Goal: Transaction & Acquisition: Book appointment/travel/reservation

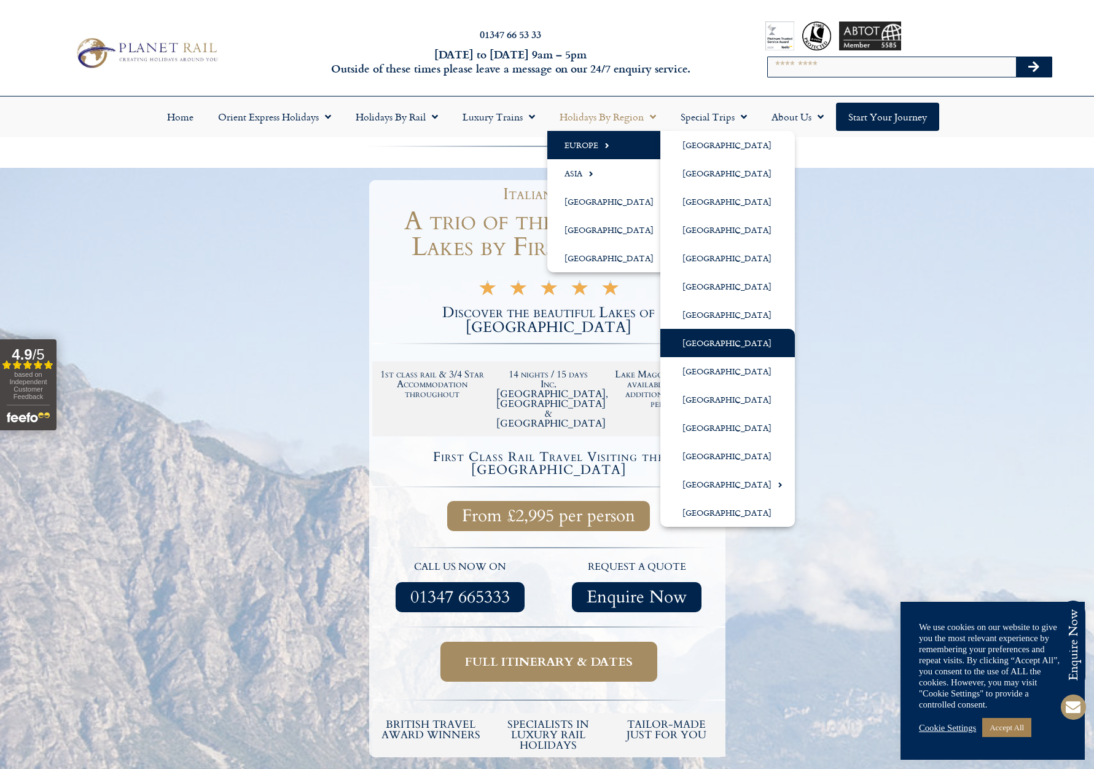
click at [697, 339] on link "[GEOGRAPHIC_DATA]" at bounding box center [728, 343] width 135 height 28
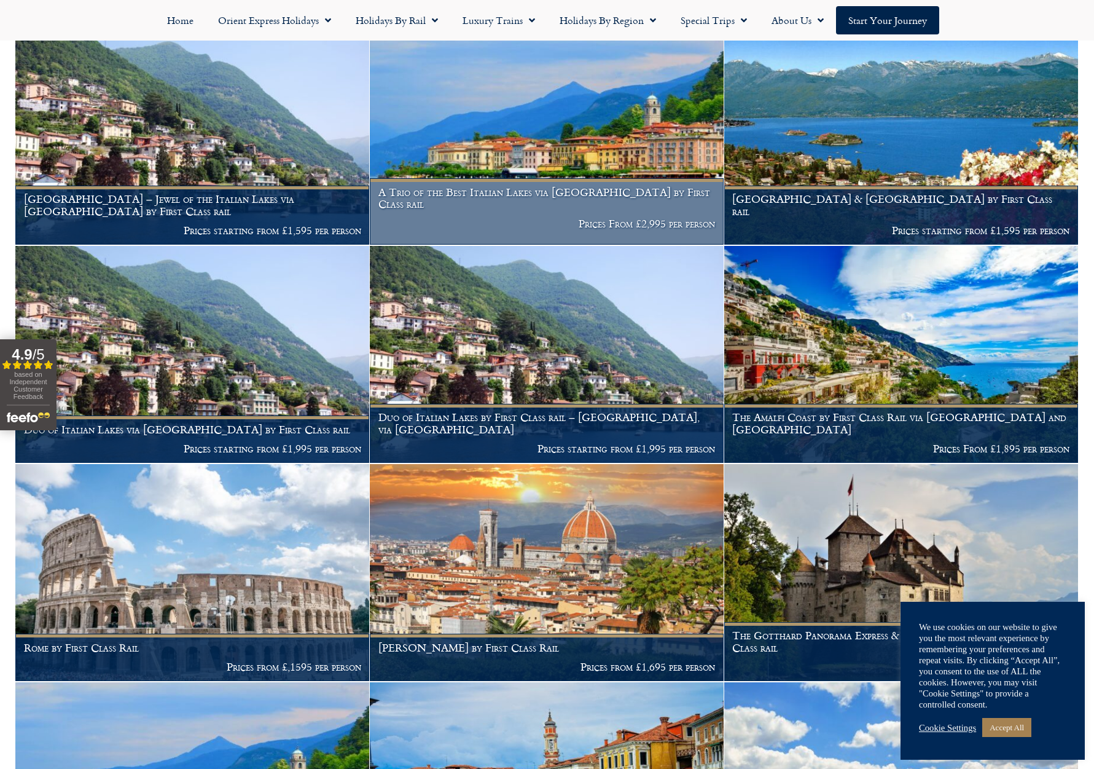
scroll to position [589, 0]
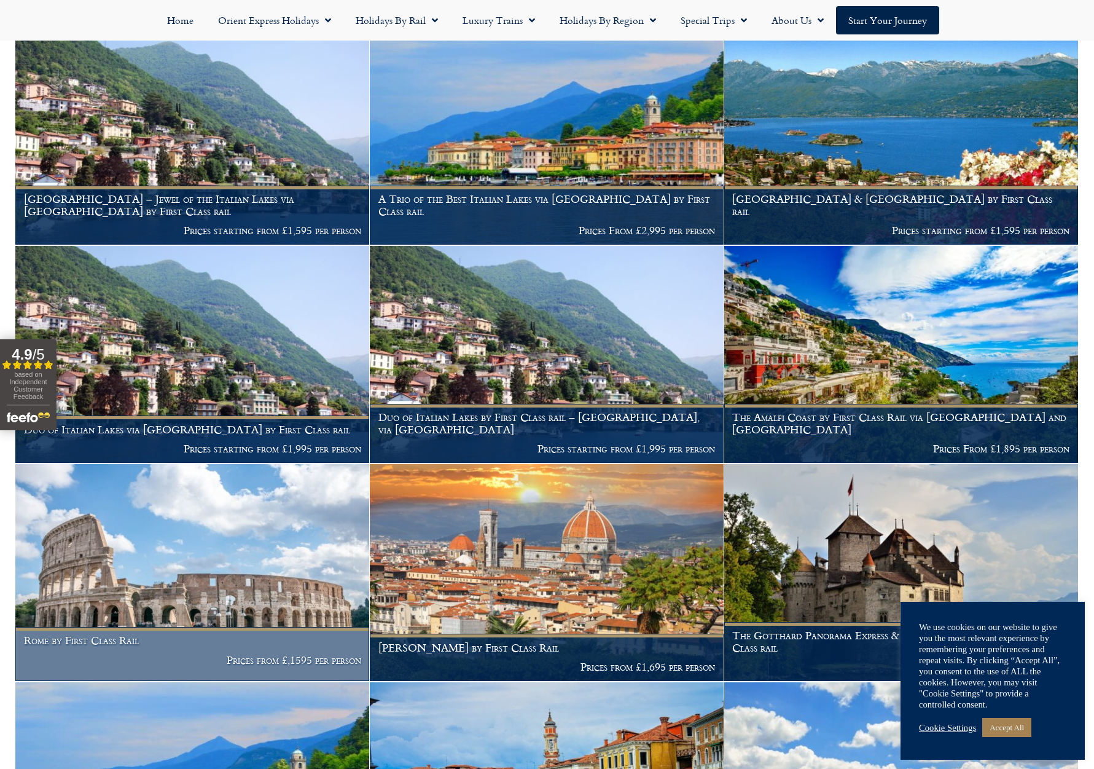
click at [205, 571] on img at bounding box center [192, 572] width 354 height 217
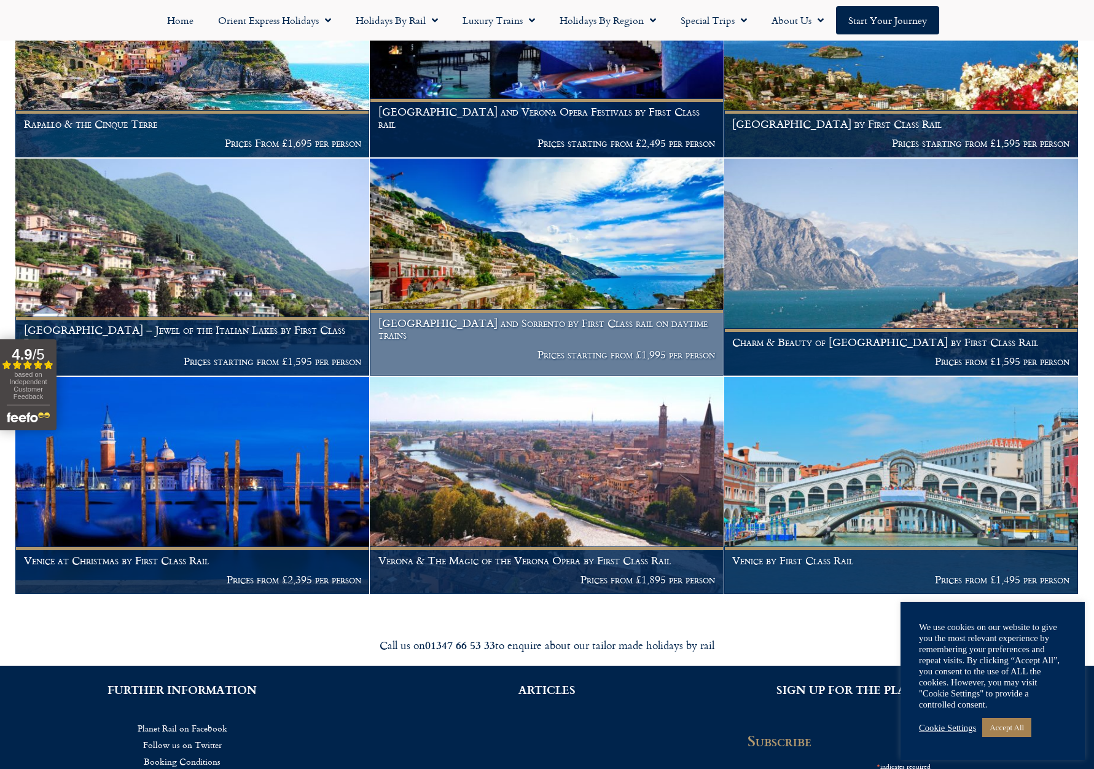
scroll to position [1990, 0]
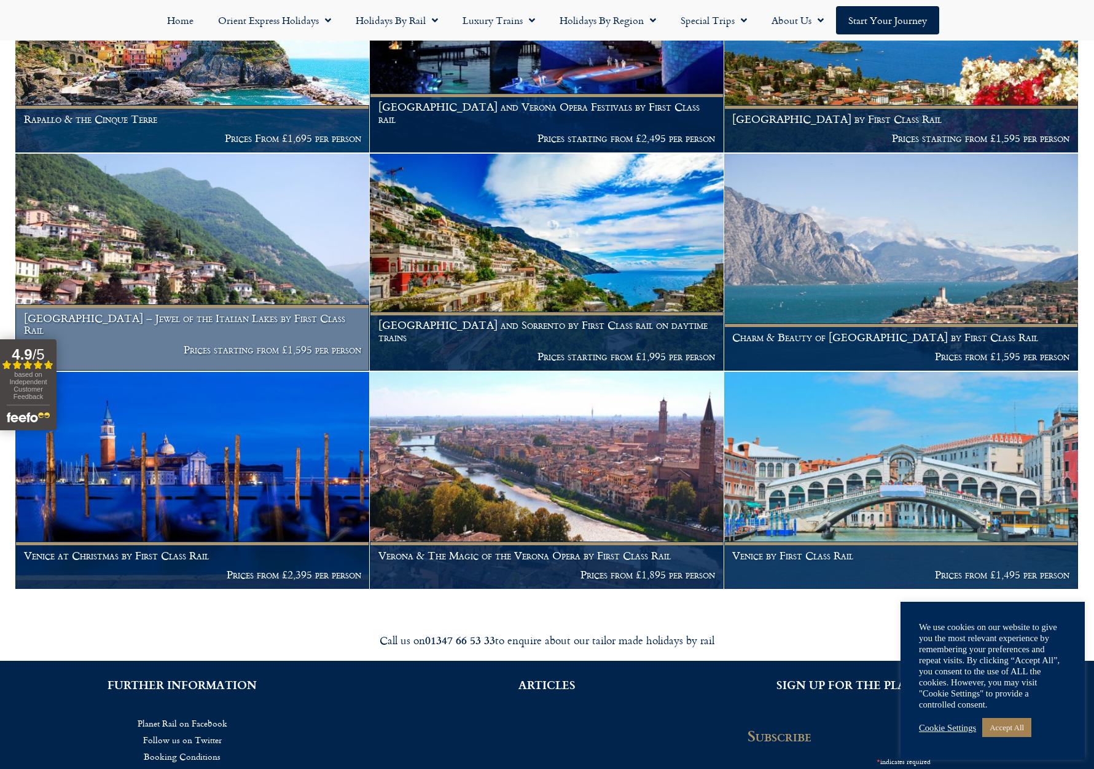
click at [216, 243] on img at bounding box center [192, 262] width 354 height 217
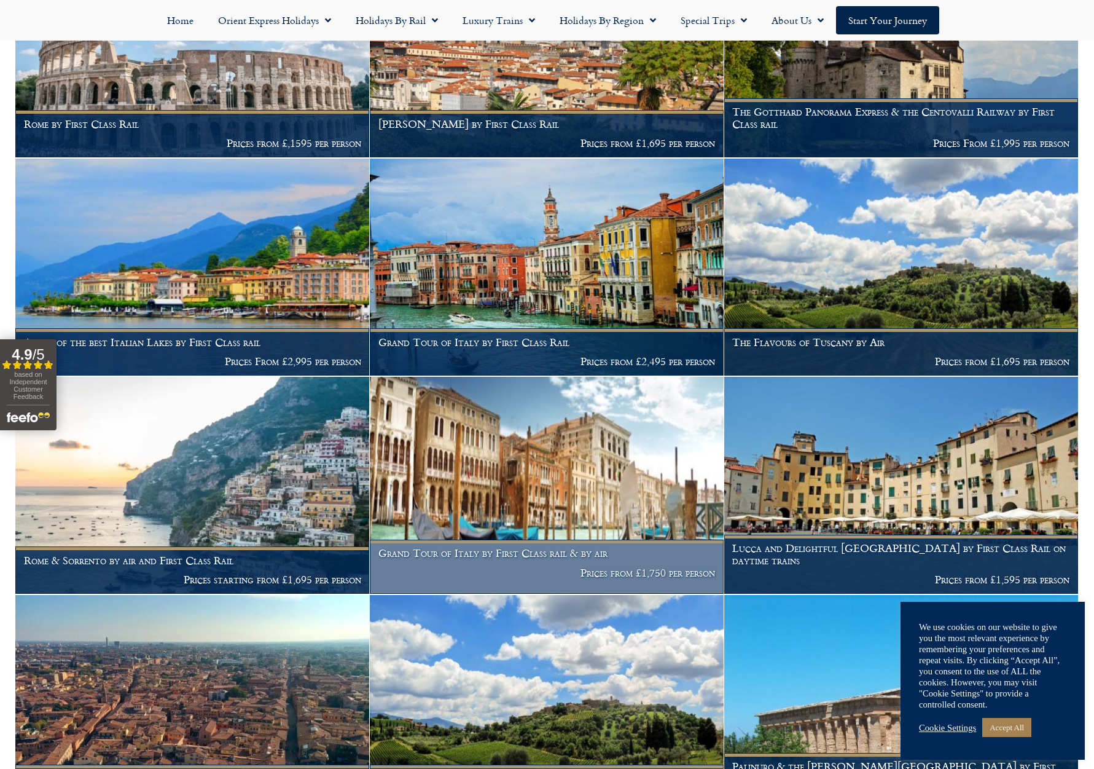
scroll to position [1045, 0]
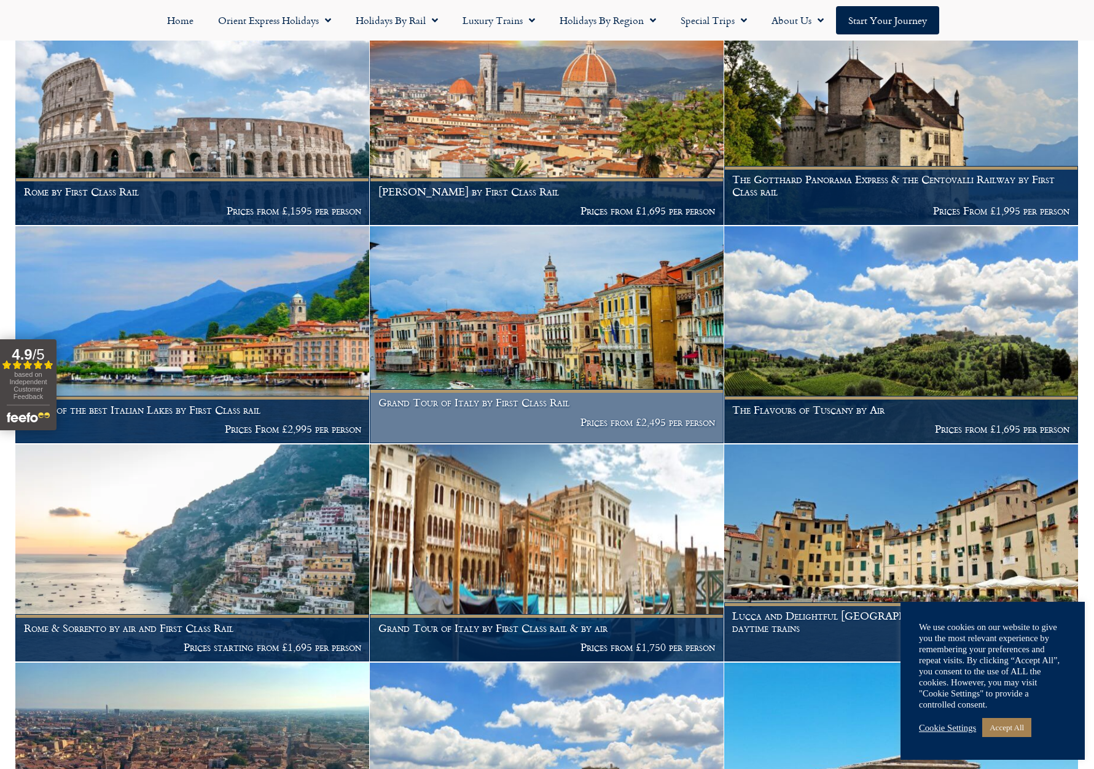
click at [496, 326] on img at bounding box center [547, 334] width 354 height 217
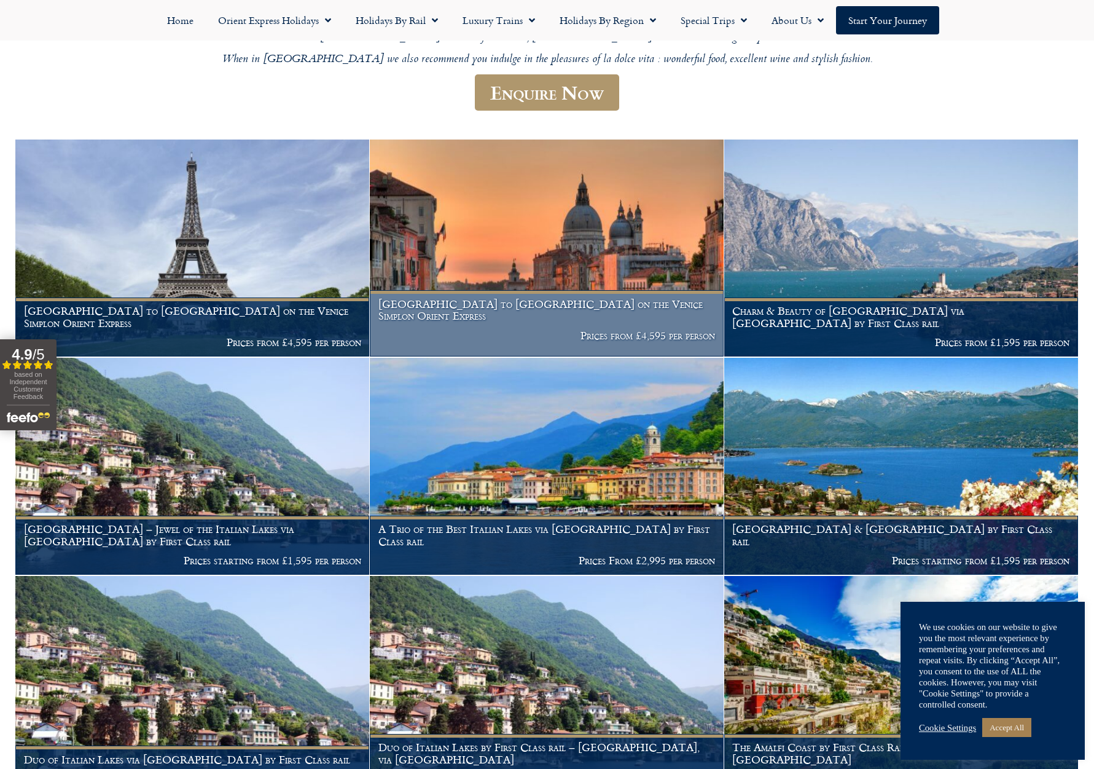
scroll to position [273, 0]
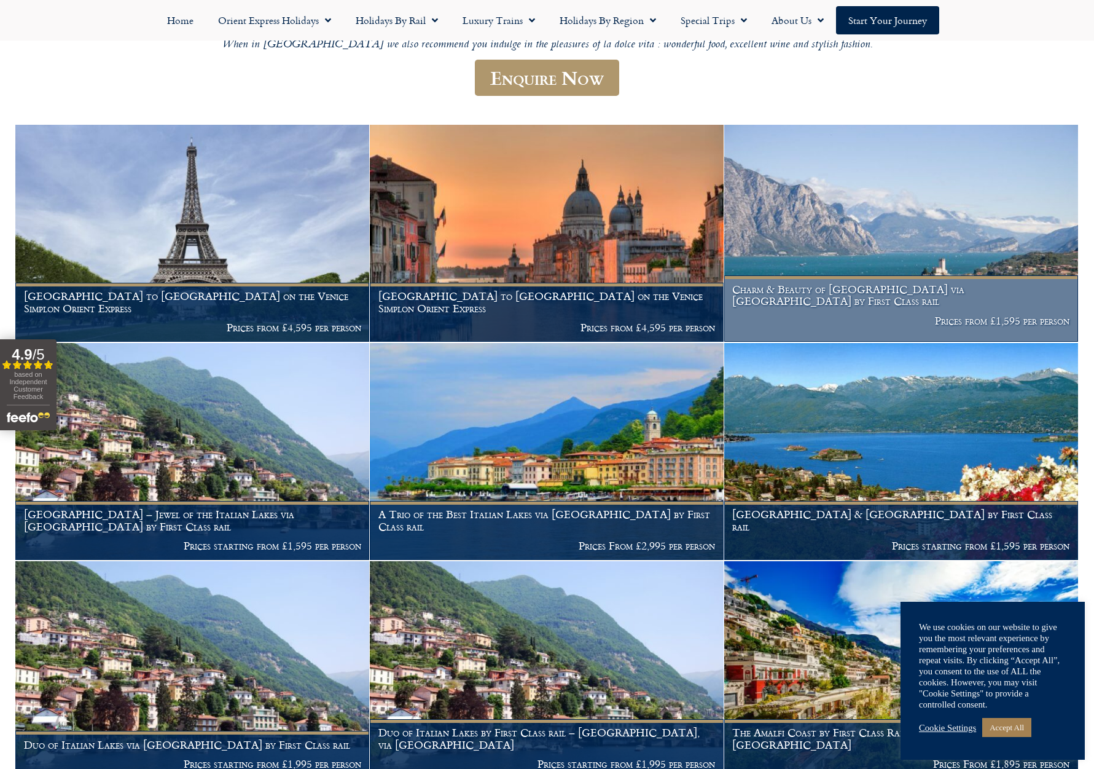
click at [860, 228] on img at bounding box center [901, 233] width 354 height 217
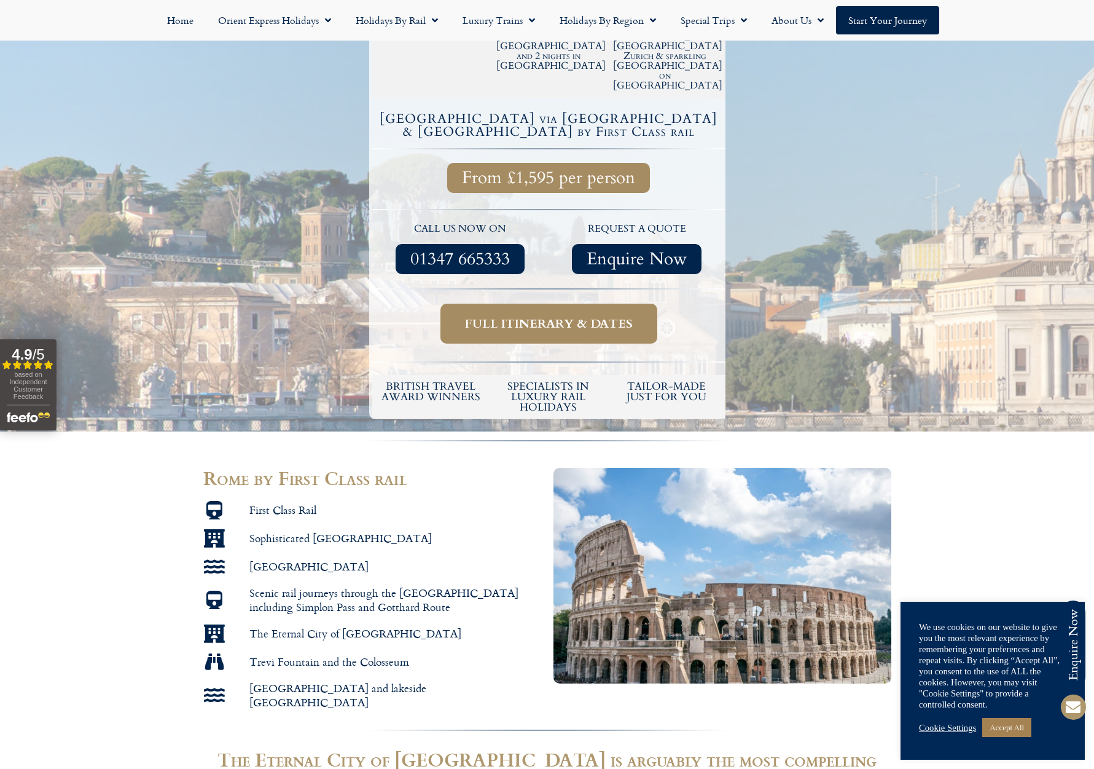
scroll to position [305, 0]
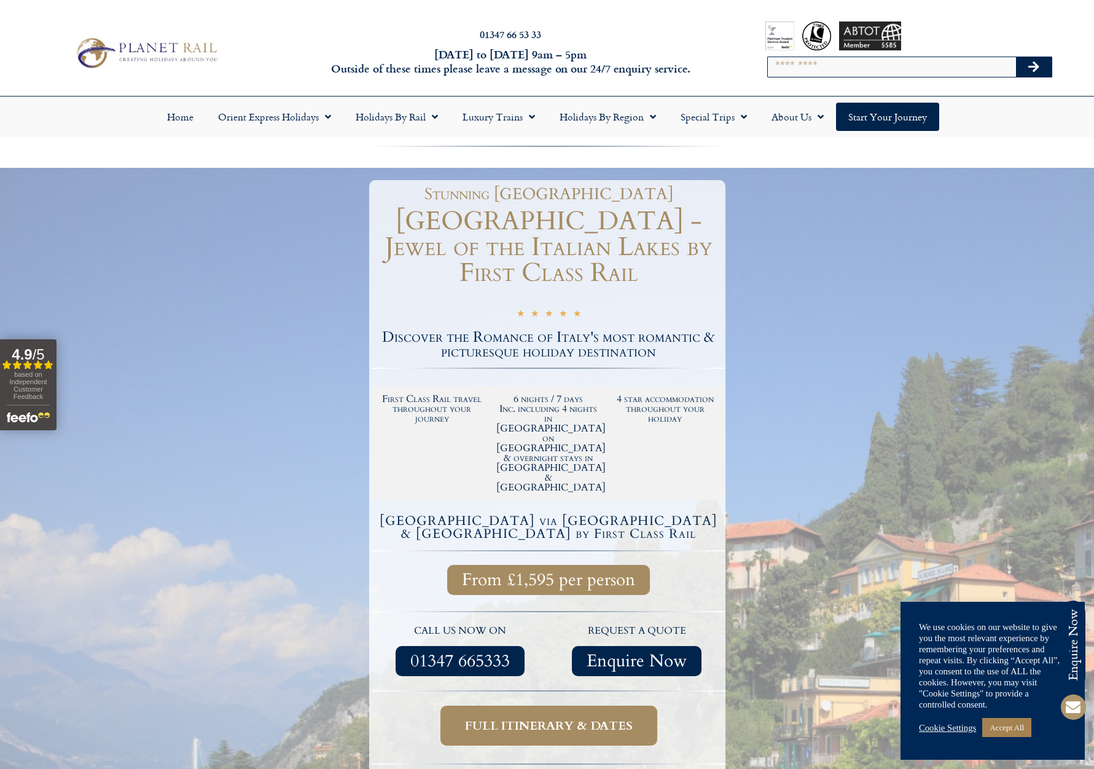
click at [524, 705] on link "Full itinerary & dates" at bounding box center [549, 725] width 217 height 40
click at [523, 718] on span "Full itinerary & dates" at bounding box center [549, 725] width 168 height 15
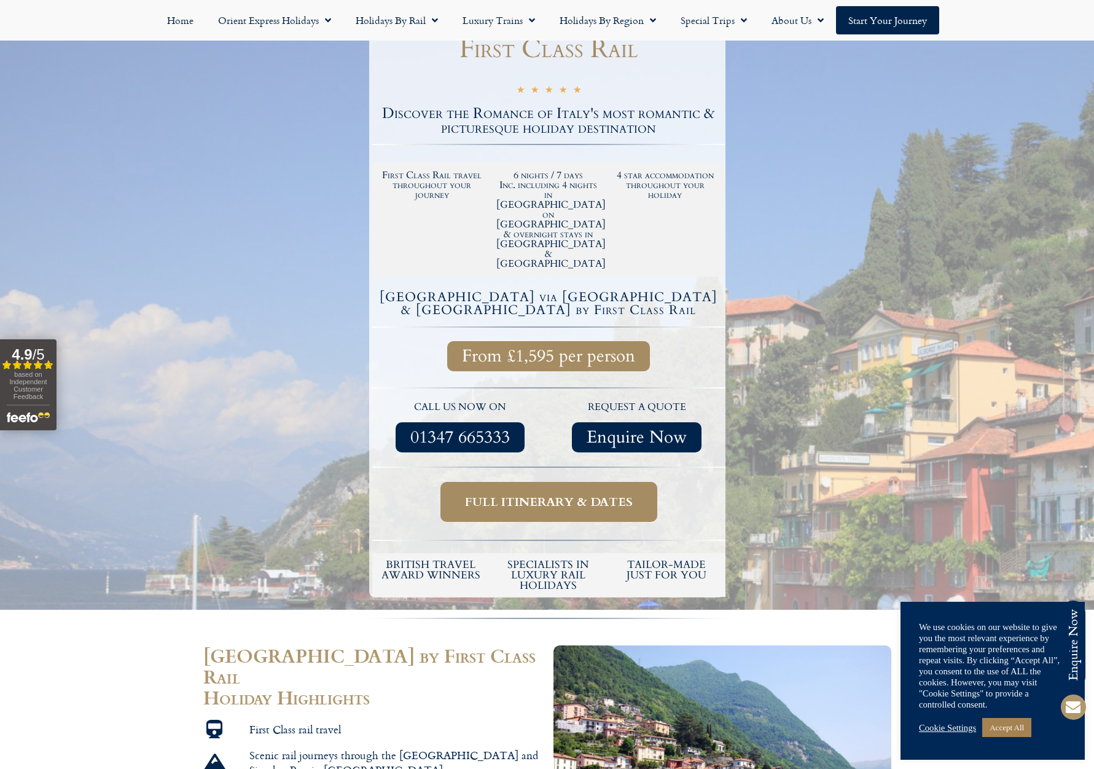
scroll to position [218, 0]
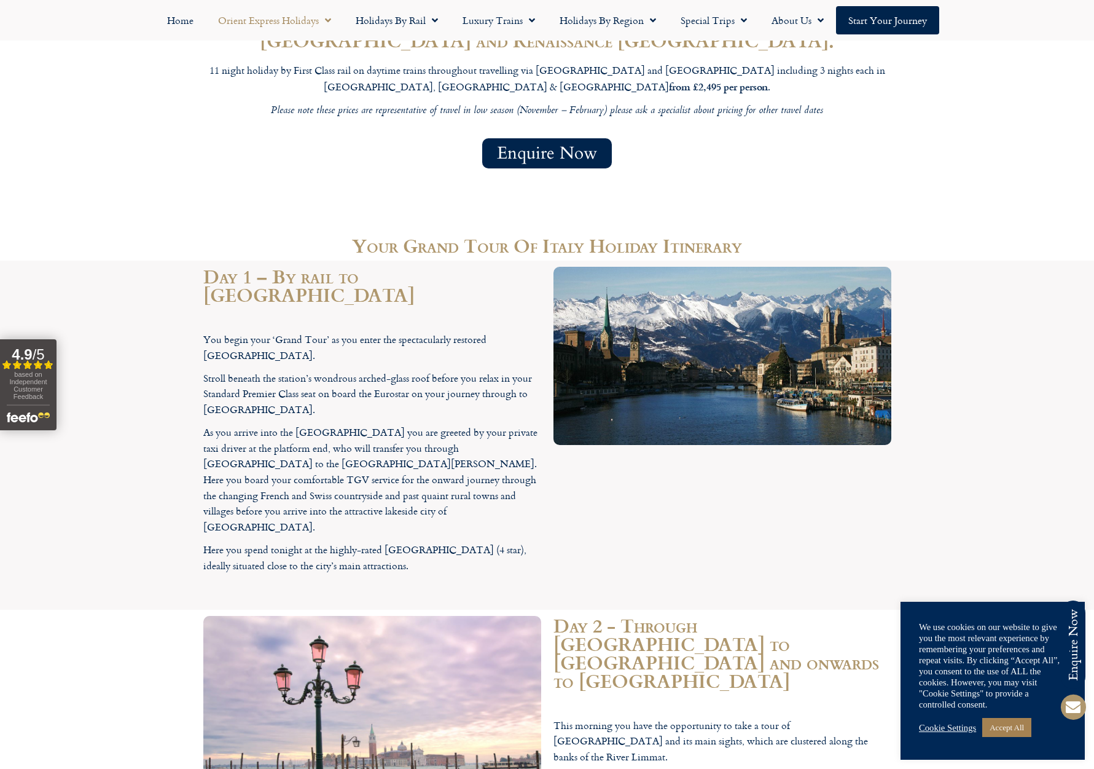
scroll to position [1093, 0]
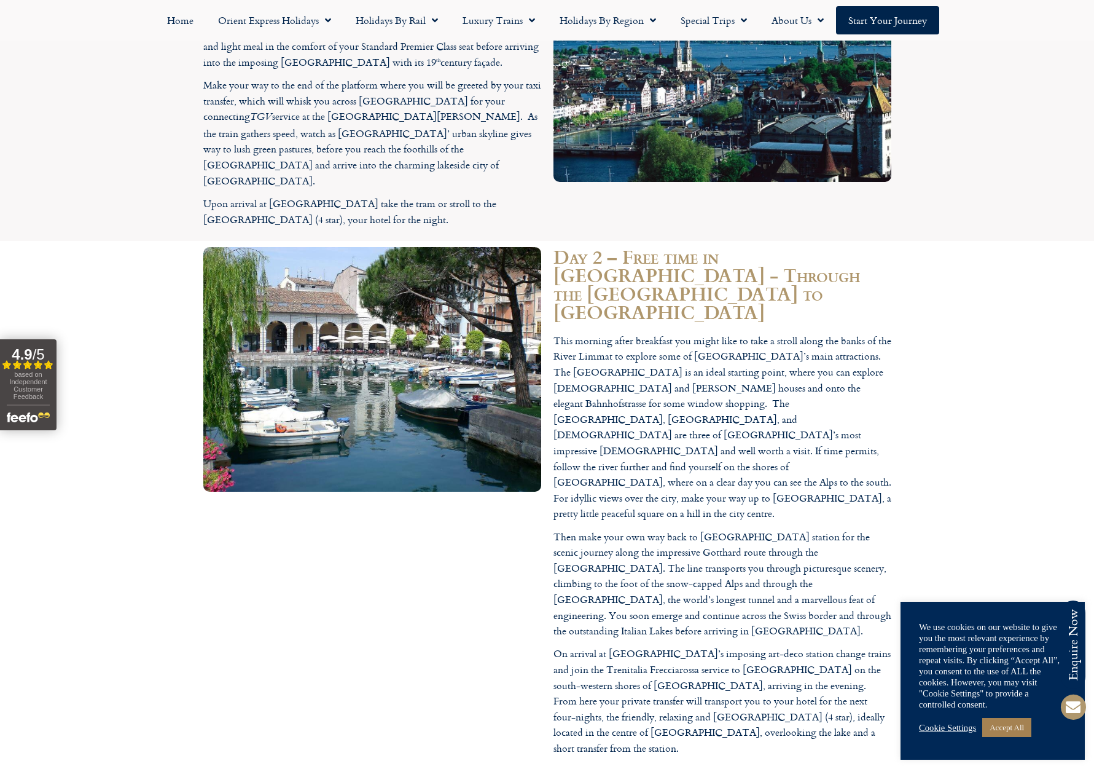
scroll to position [1498, 0]
